Goal: Information Seeking & Learning: Learn about a topic

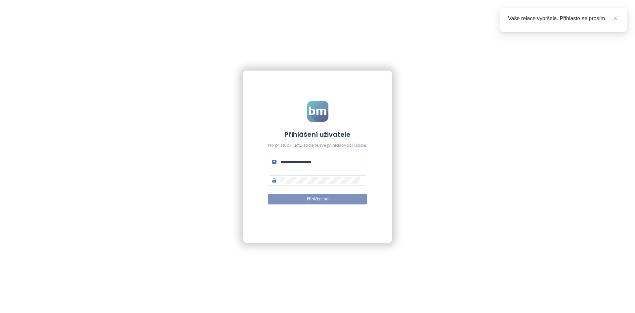
type input "**********"
click at [327, 203] on button "Přihlásit se" at bounding box center [317, 198] width 99 height 11
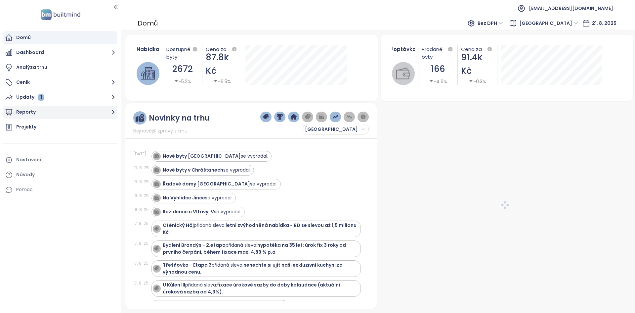
click at [113, 111] on icon "button" at bounding box center [113, 112] width 3 height 4
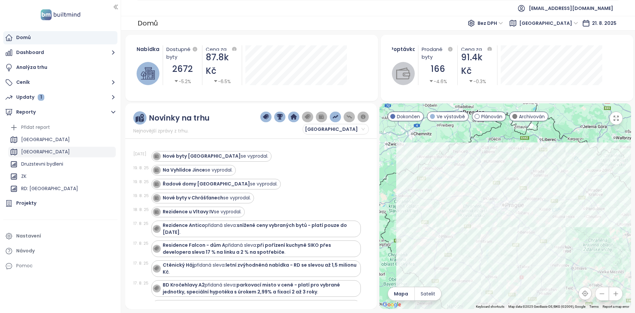
click at [60, 152] on div "[GEOGRAPHIC_DATA]" at bounding box center [61, 152] width 107 height 11
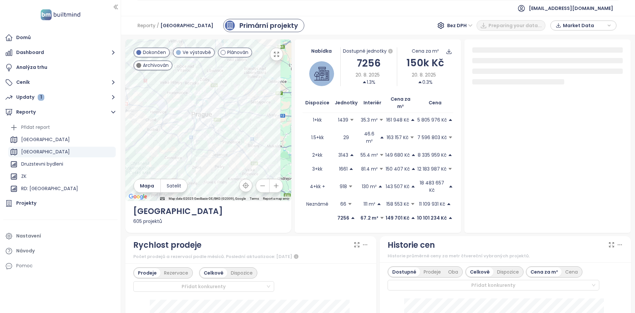
click at [456, 25] on span "Bez DPH" at bounding box center [459, 26] width 25 height 10
click at [461, 39] on div "S DPH" at bounding box center [463, 38] width 20 height 7
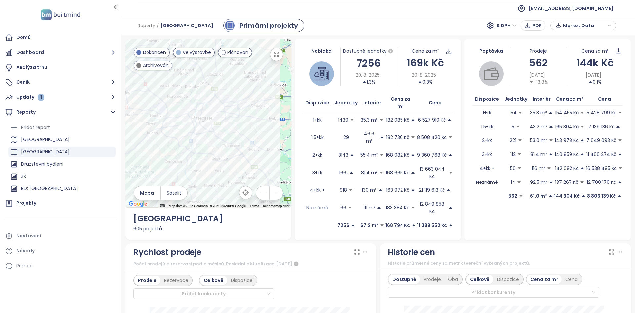
click at [583, 26] on span "Market Data" at bounding box center [584, 26] width 43 height 10
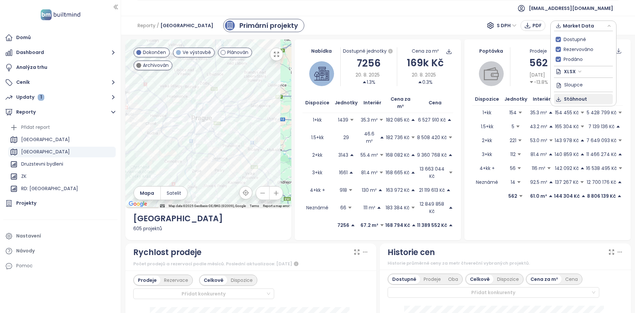
click at [589, 98] on button "Stáhnout" at bounding box center [583, 99] width 59 height 11
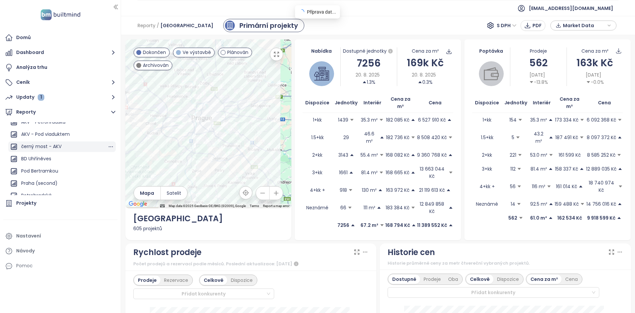
scroll to position [843, 0]
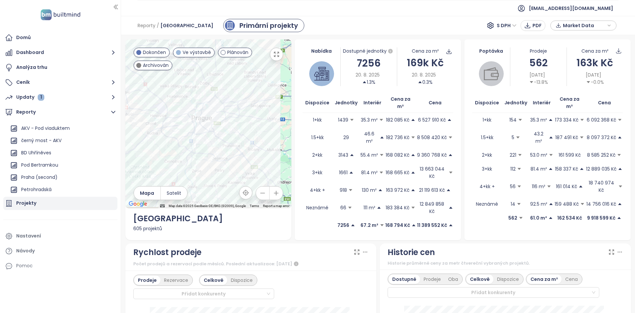
click at [38, 202] on div "Projekty" at bounding box center [60, 202] width 114 height 13
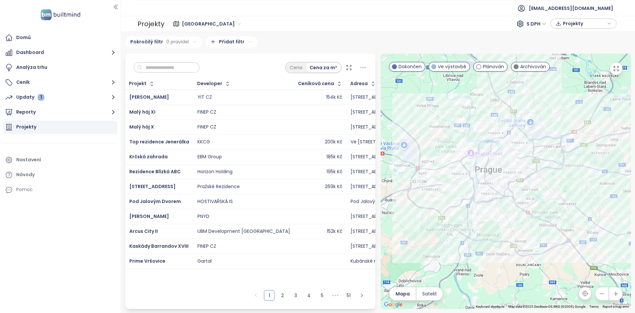
click at [567, 21] on span "Projekty" at bounding box center [584, 24] width 43 height 10
click at [575, 47] on span "Stáhnout" at bounding box center [575, 49] width 23 height 7
click at [60, 112] on button "Reporty" at bounding box center [60, 111] width 114 height 13
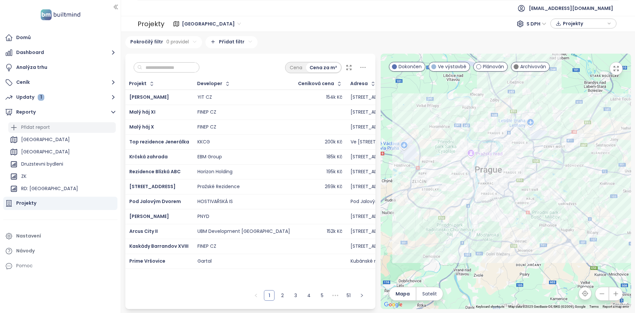
click at [42, 129] on div "Přidat report" at bounding box center [35, 127] width 29 height 8
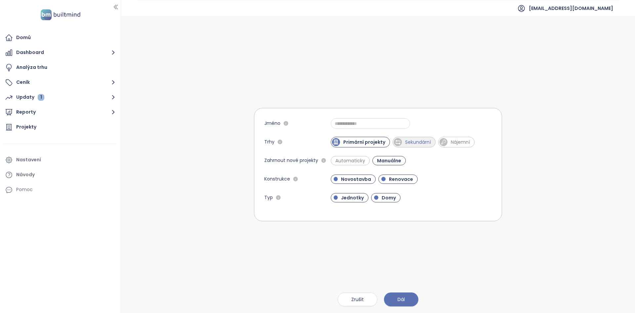
click at [421, 146] on span "Sekundární" at bounding box center [414, 142] width 43 height 11
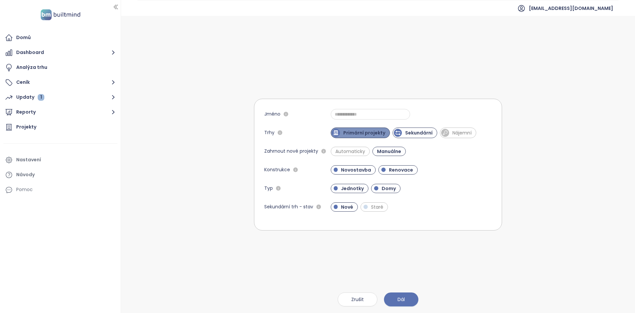
click at [373, 131] on span "Primární projekty" at bounding box center [364, 132] width 49 height 7
click at [458, 135] on span "Nájemní" at bounding box center [459, 132] width 26 height 7
click at [366, 113] on input "Jméno" at bounding box center [370, 114] width 79 height 11
type input "**********"
click at [362, 152] on span "Automaticky" at bounding box center [350, 151] width 36 height 7
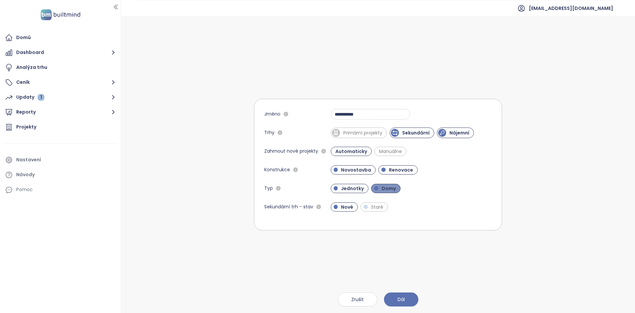
click at [383, 188] on span "Domy" at bounding box center [388, 188] width 21 height 7
click at [373, 205] on span "Staré" at bounding box center [377, 206] width 19 height 7
click at [404, 299] on span "Dál" at bounding box center [401, 298] width 7 height 7
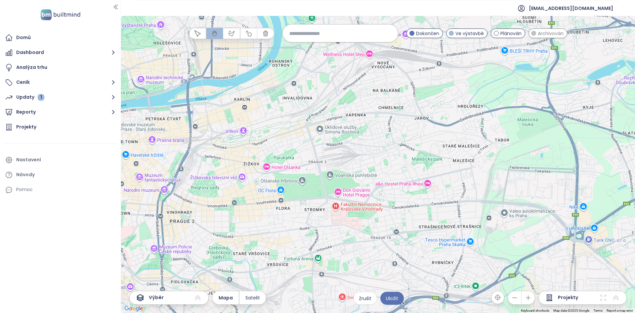
drag, startPoint x: 509, startPoint y: 209, endPoint x: 280, endPoint y: 201, distance: 228.6
click at [280, 201] on div at bounding box center [378, 164] width 514 height 297
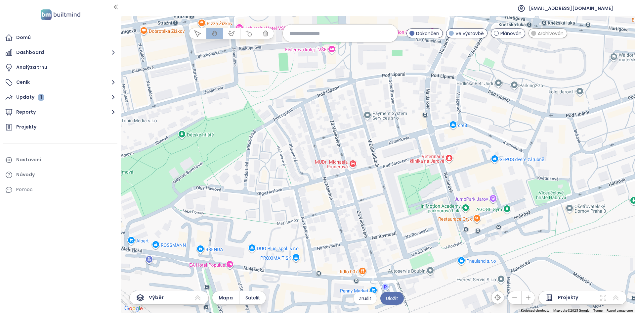
drag, startPoint x: 318, startPoint y: 162, endPoint x: 376, endPoint y: 142, distance: 62.0
click at [376, 142] on div at bounding box center [378, 164] width 514 height 297
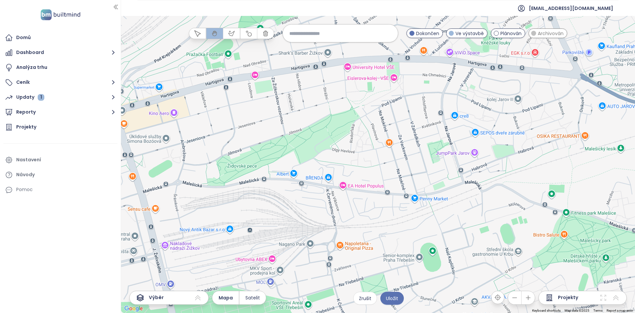
drag, startPoint x: 374, startPoint y: 162, endPoint x: 413, endPoint y: 147, distance: 41.9
click at [413, 147] on div at bounding box center [378, 164] width 514 height 297
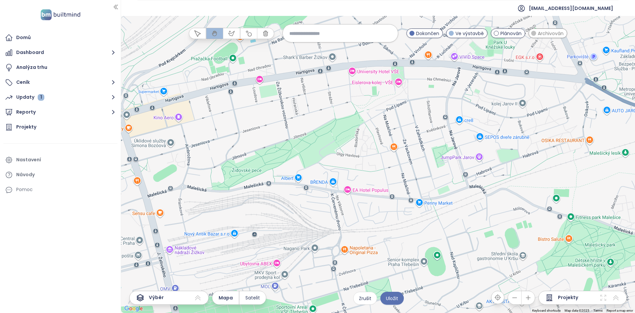
drag, startPoint x: 408, startPoint y: 148, endPoint x: 413, endPoint y: 144, distance: 6.2
click at [413, 144] on div at bounding box center [378, 164] width 514 height 297
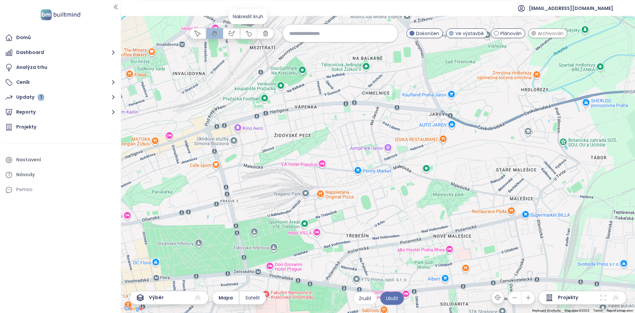
click at [250, 35] on icon "button" at bounding box center [248, 33] width 7 height 7
click at [357, 139] on div at bounding box center [378, 164] width 514 height 297
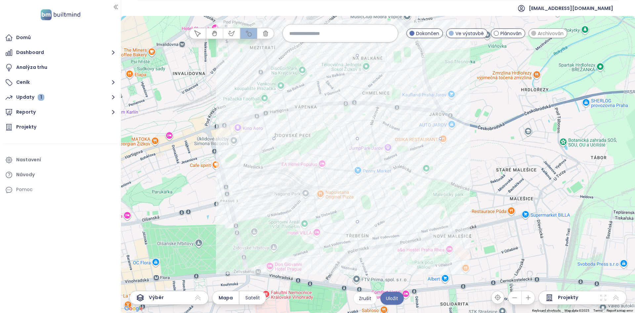
click at [436, 110] on div at bounding box center [378, 164] width 514 height 297
click at [254, 157] on div at bounding box center [378, 164] width 514 height 297
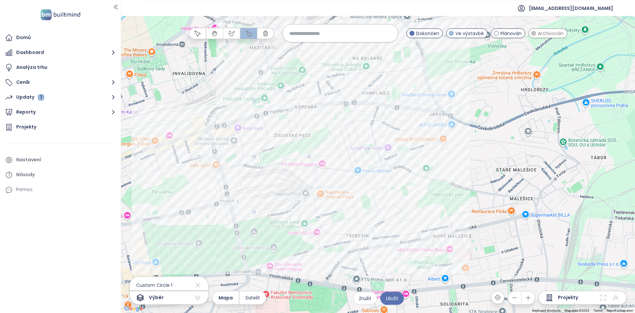
click at [275, 106] on div at bounding box center [378, 164] width 514 height 297
click at [398, 300] on span "Uložit" at bounding box center [392, 297] width 12 height 7
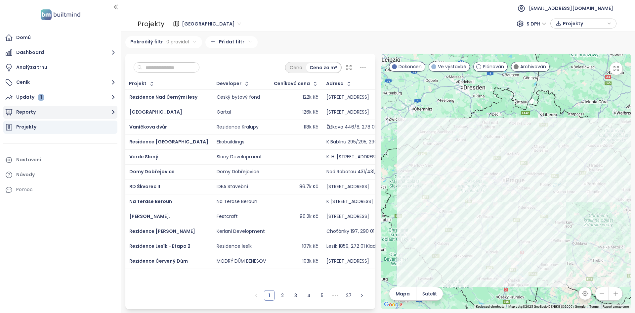
click at [63, 110] on button "Reporty" at bounding box center [60, 111] width 114 height 13
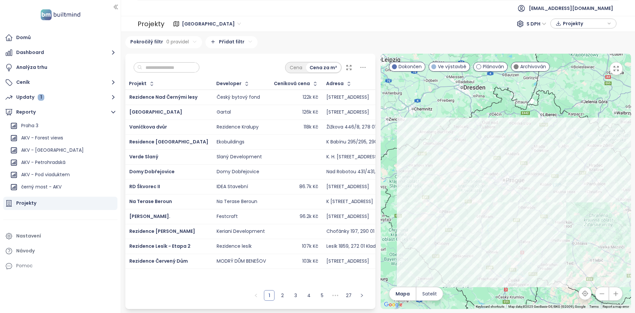
scroll to position [856, 0]
click at [41, 189] on div "AKV - Jarov" at bounding box center [34, 189] width 26 height 8
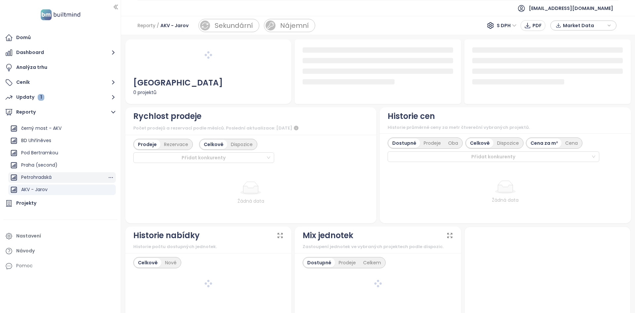
click at [26, 177] on div "Petrohradská" at bounding box center [36, 177] width 30 height 8
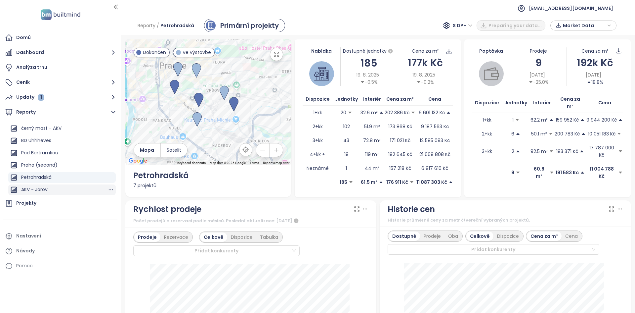
click at [33, 188] on div "AKV - Jarov" at bounding box center [34, 189] width 26 height 8
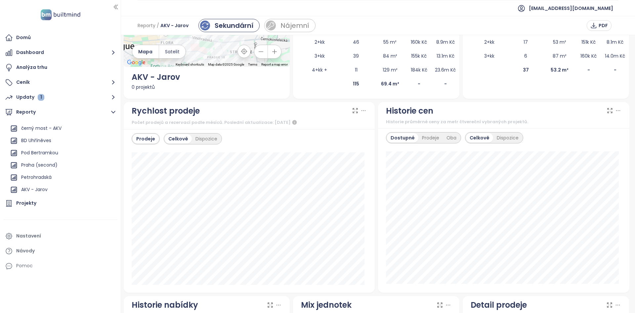
scroll to position [99, 0]
click at [311, 29] on div "Nájemní" at bounding box center [289, 25] width 51 height 13
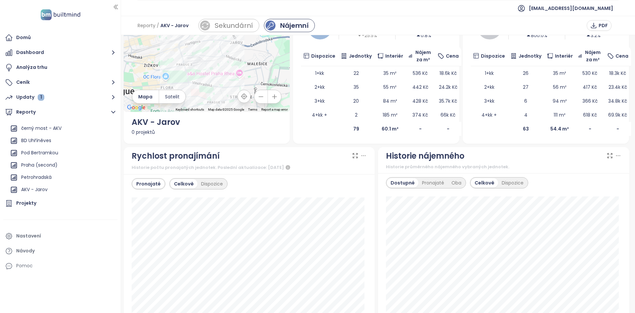
scroll to position [66, 0]
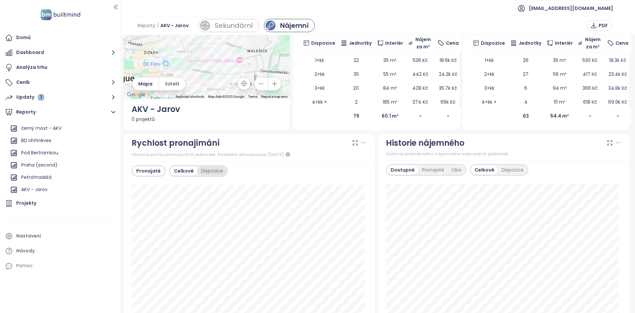
click at [217, 168] on div "Dispozice" at bounding box center [211, 170] width 29 height 9
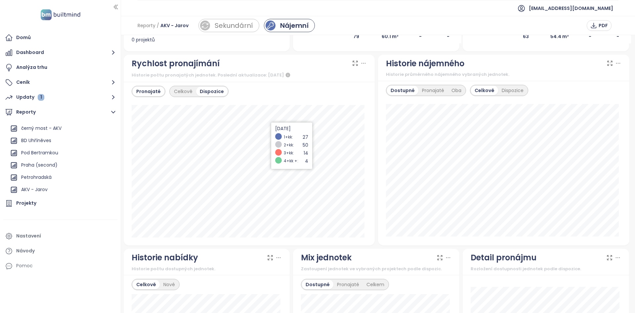
scroll to position [165, 0]
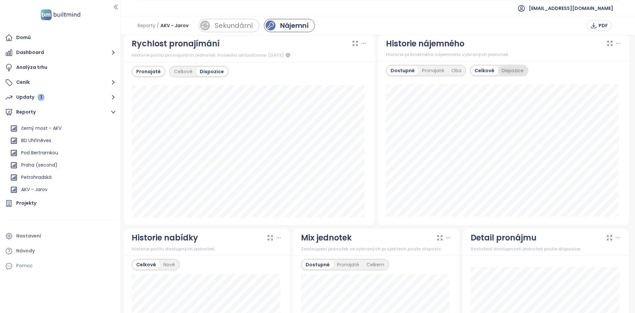
click at [506, 74] on div "Dispozice" at bounding box center [512, 70] width 29 height 9
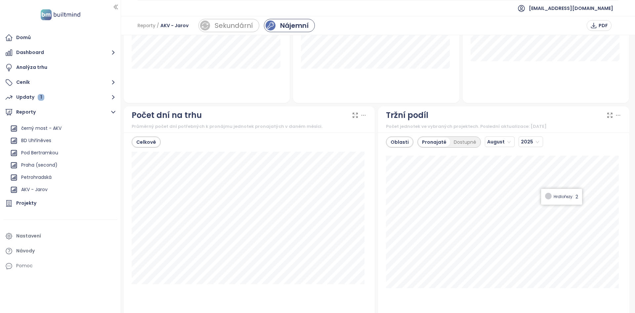
scroll to position [529, 0]
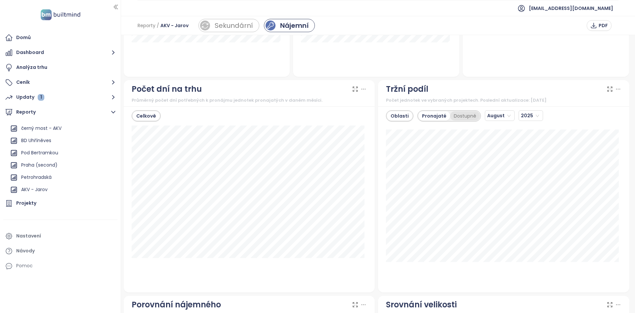
click at [454, 117] on div "Dostupné" at bounding box center [465, 115] width 30 height 9
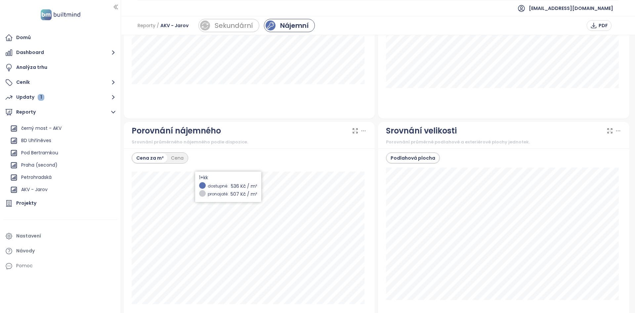
scroll to position [728, 0]
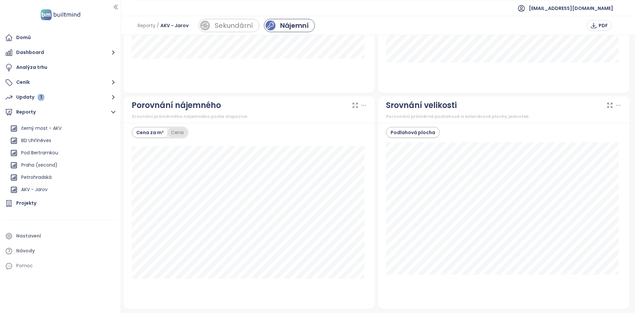
click at [174, 133] on div "Cena" at bounding box center [177, 132] width 20 height 9
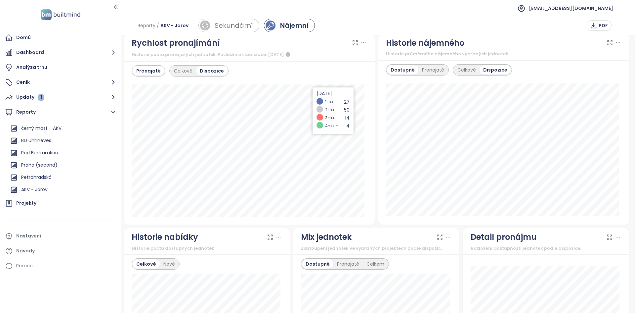
scroll to position [0, 0]
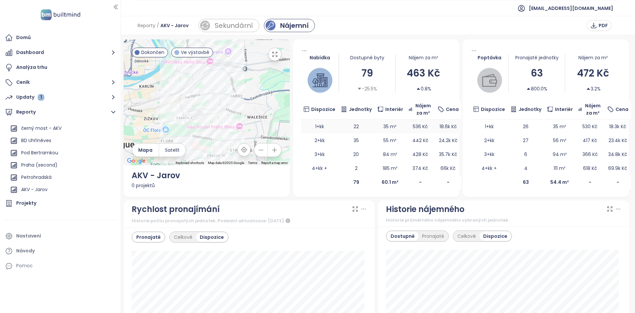
click at [406, 124] on td "536 Kč" at bounding box center [420, 126] width 29 height 14
click at [380, 129] on td "35 m²" at bounding box center [389, 126] width 31 height 14
click at [318, 126] on td "1+kk" at bounding box center [319, 126] width 37 height 14
click at [594, 24] on icon "button" at bounding box center [593, 25] width 7 height 7
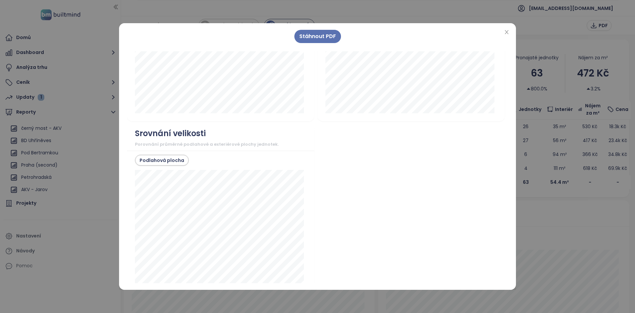
scroll to position [972, 0]
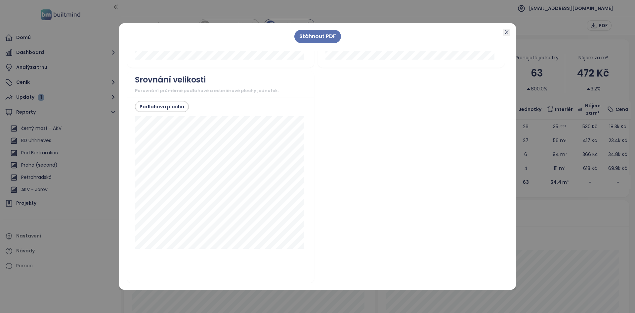
click at [507, 32] on icon "close" at bounding box center [507, 32] width 4 height 4
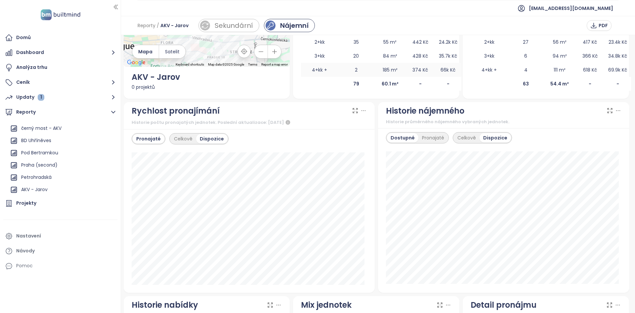
scroll to position [99, 0]
click at [434, 135] on div "Pronajaté" at bounding box center [432, 136] width 29 height 9
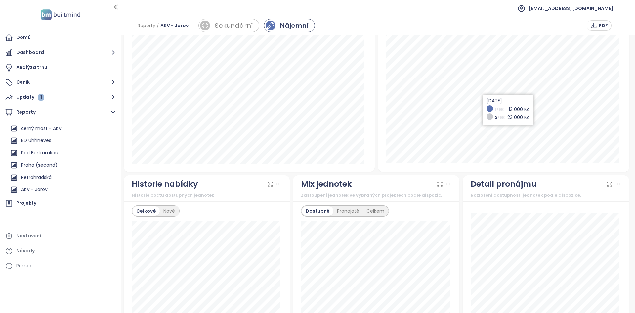
scroll to position [165, 0]
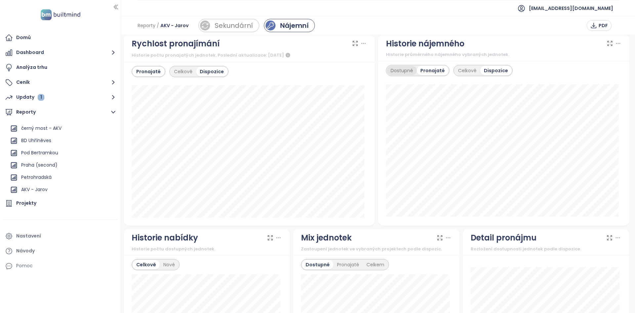
click at [404, 69] on div "Dostupné" at bounding box center [402, 70] width 30 height 9
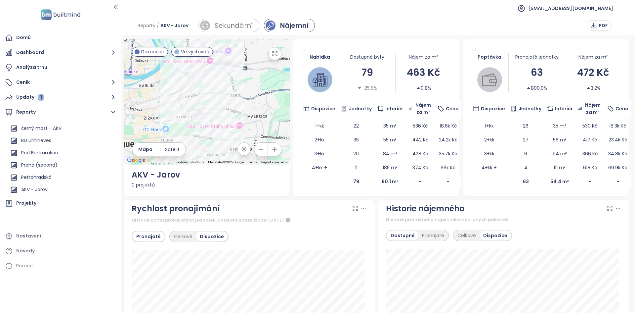
scroll to position [0, 0]
